Goal: Communication & Community: Participate in discussion

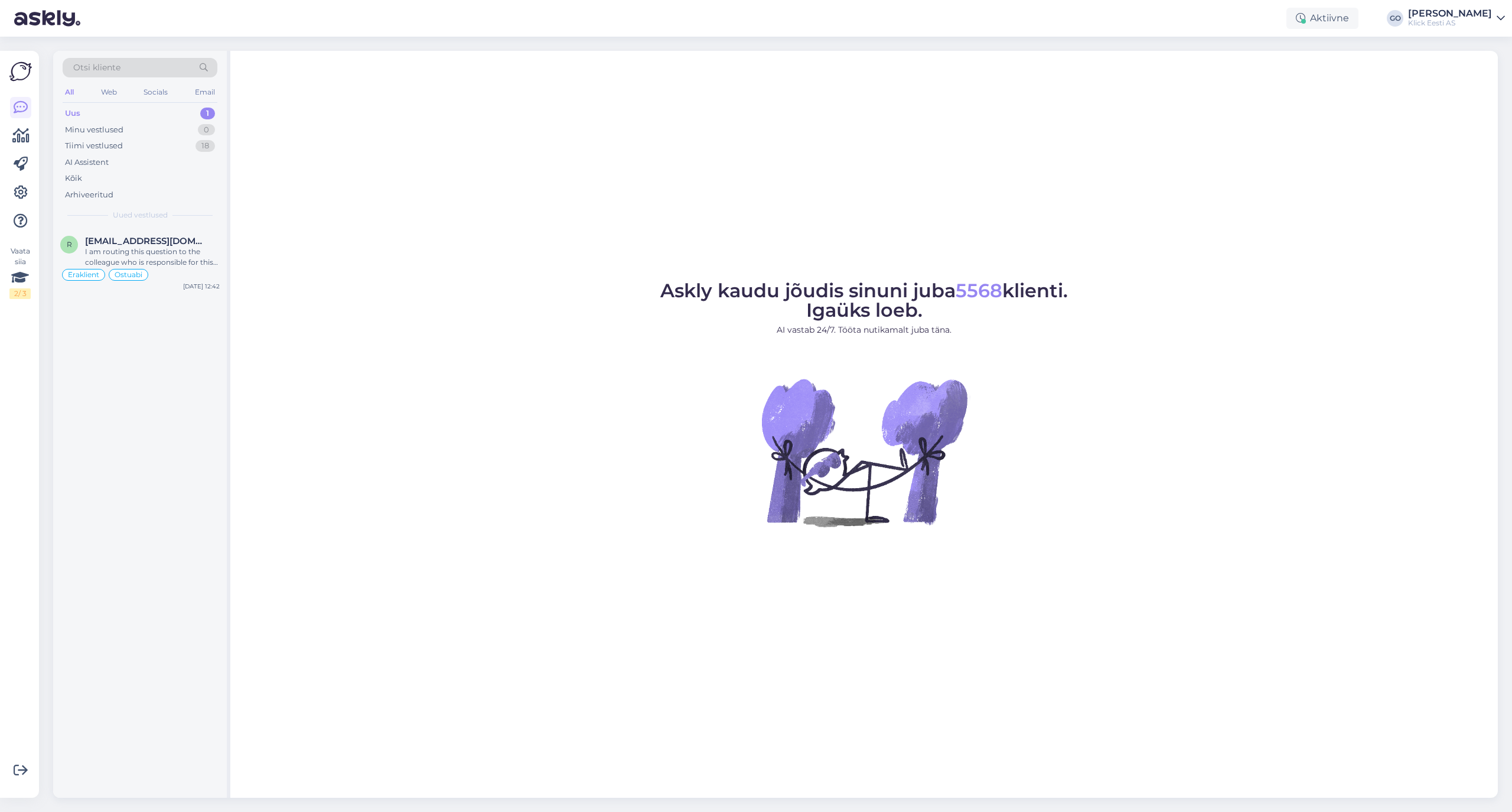
click at [90, 111] on div "Uus 1" at bounding box center [140, 113] width 155 height 17
click at [76, 124] on div "Minu vestlused" at bounding box center [94, 130] width 58 height 12
click at [74, 141] on div "Tiimi vestlused" at bounding box center [94, 145] width 58 height 12
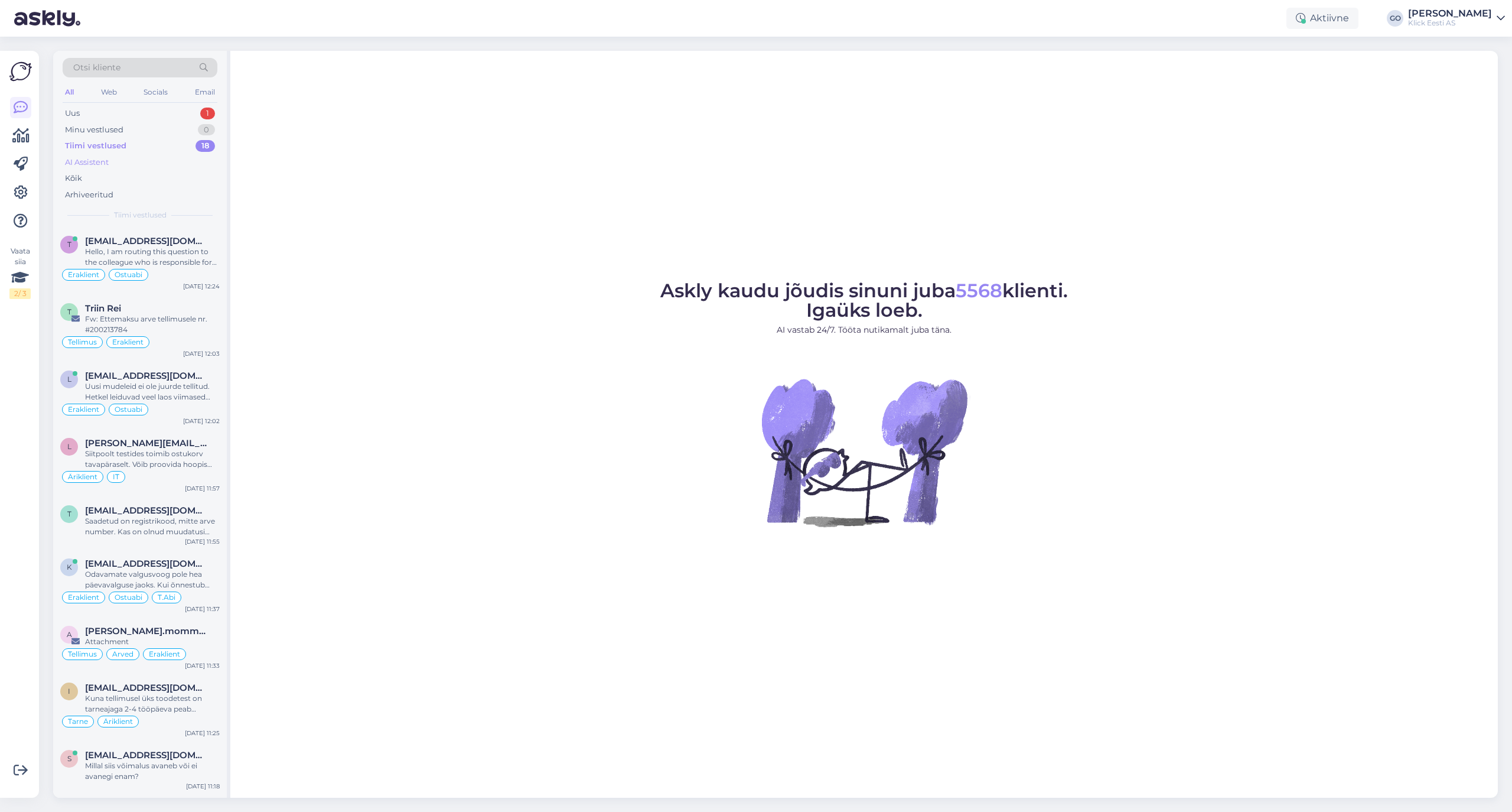
click at [74, 157] on div "AI Assistent" at bounding box center [86, 162] width 44 height 12
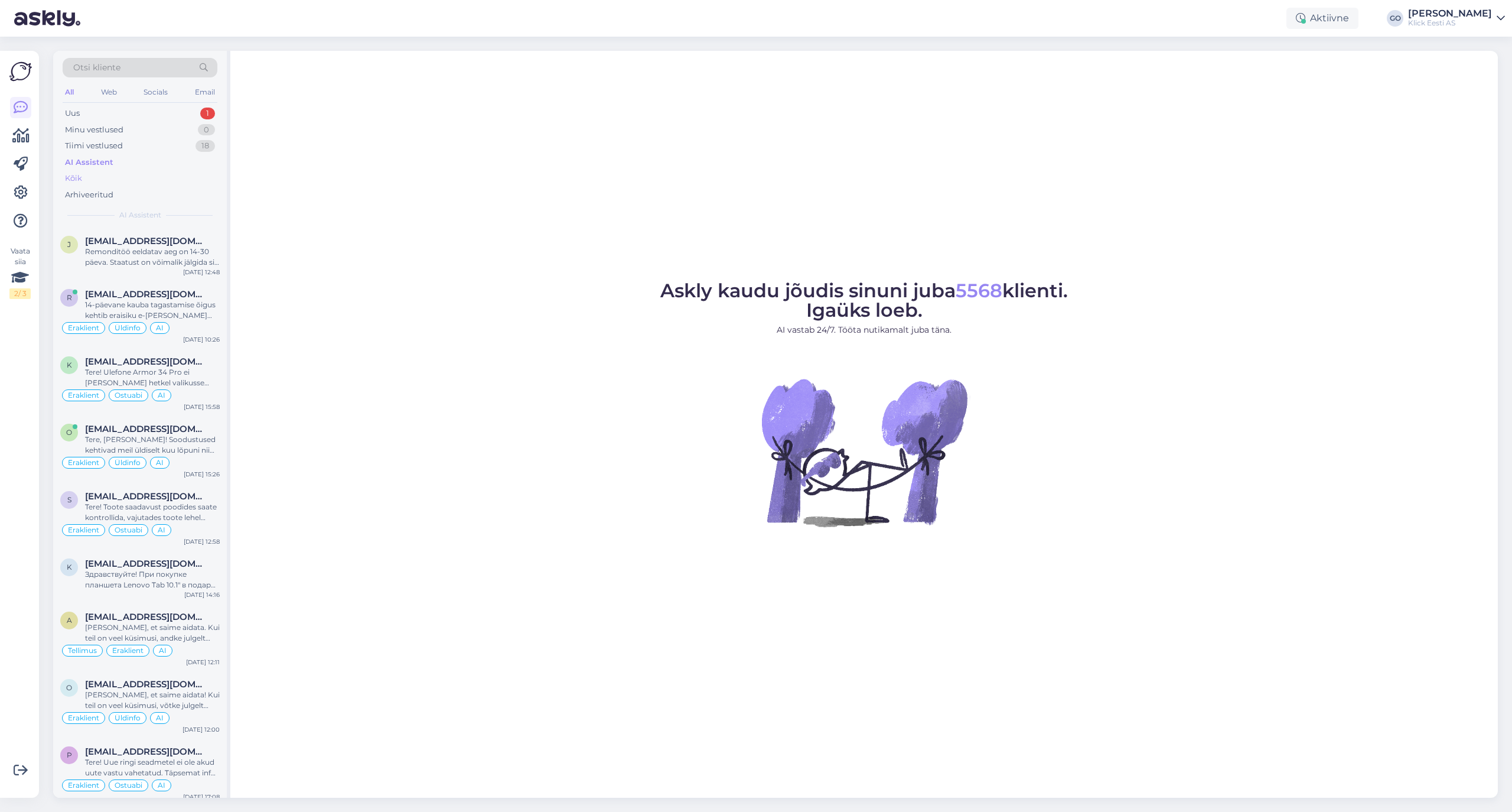
click at [75, 177] on div "Kõik" at bounding box center [74, 178] width 17 height 12
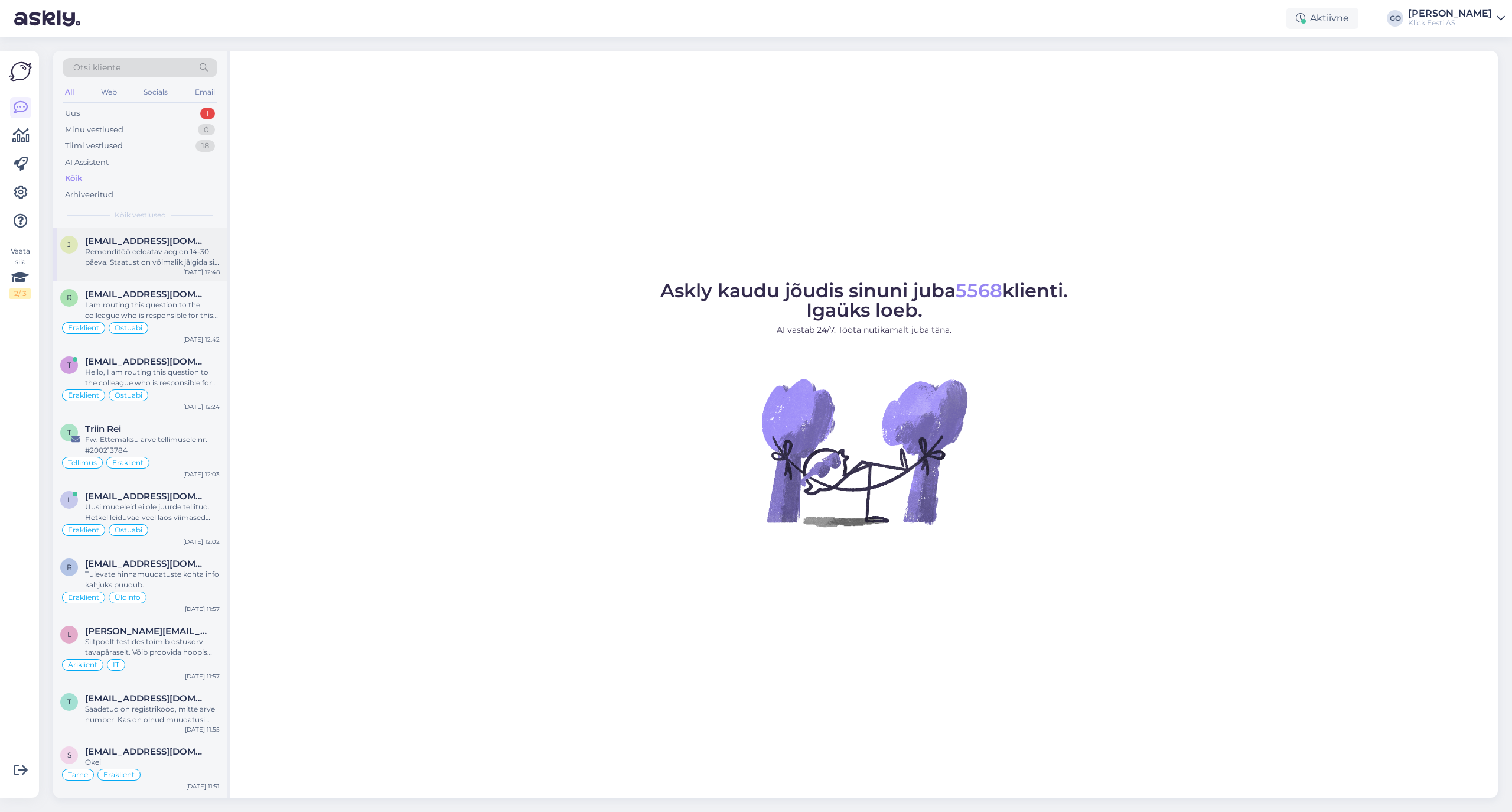
click at [157, 247] on div "Remonditöö eeldatav aeg on 14-30 päeva. Staatust on võimalik jälgida siit lingi…" at bounding box center [153, 257] width 135 height 21
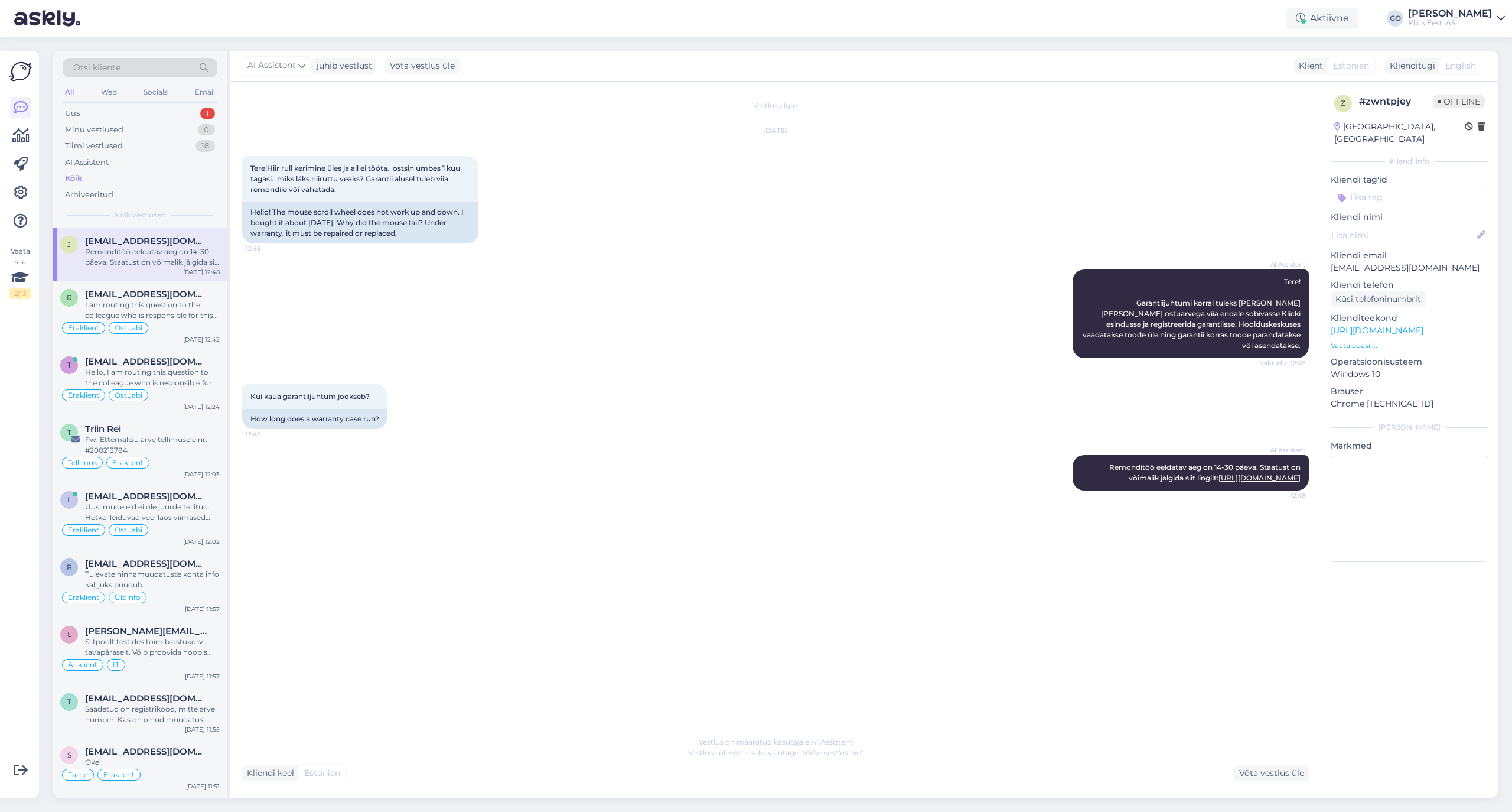
click at [77, 169] on div "Uus 1 Minu vestlused 0 Tiimi vestlused 18 AI Assistent Kõik Arhiveeritud" at bounding box center [140, 153] width 155 height 98
click at [190, 314] on div "I am routing this question to the colleague who is responsible for this topic. …" at bounding box center [153, 310] width 135 height 21
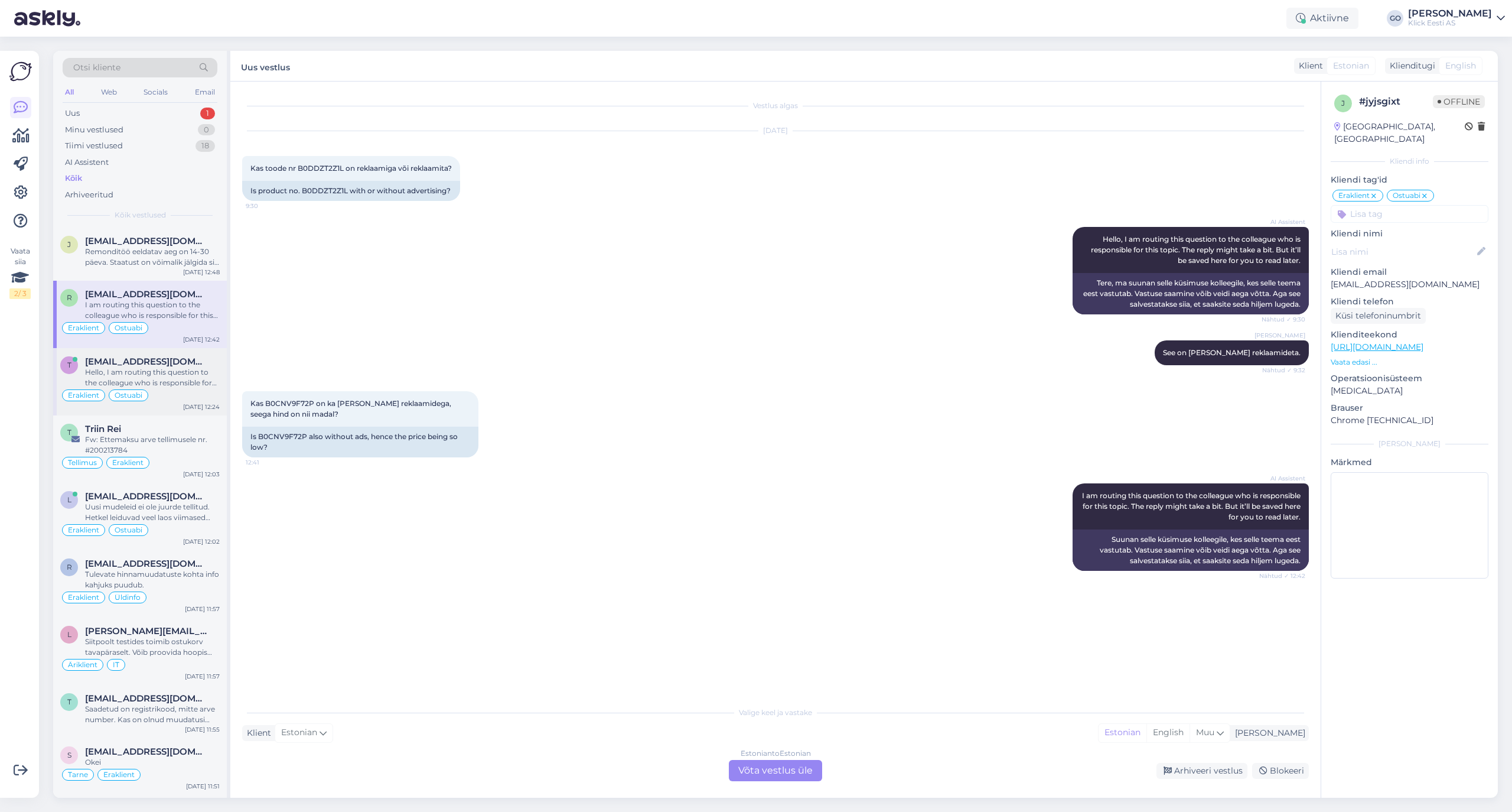
click at [176, 369] on div "Hello, I am routing this question to the colleague who is responsible for this …" at bounding box center [153, 377] width 135 height 21
